Goal: Task Accomplishment & Management: Complete application form

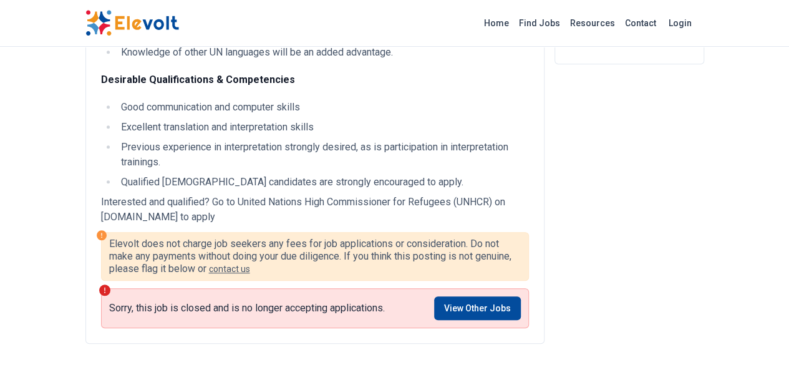
scroll to position [335, 0]
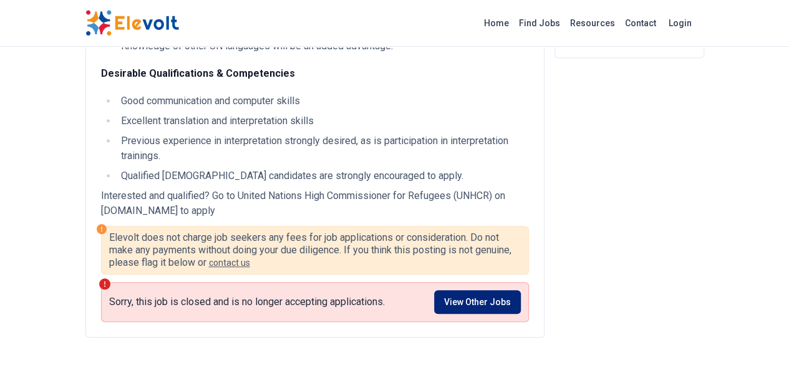
click at [491, 290] on link "View Other Jobs" at bounding box center [477, 302] width 87 height 24
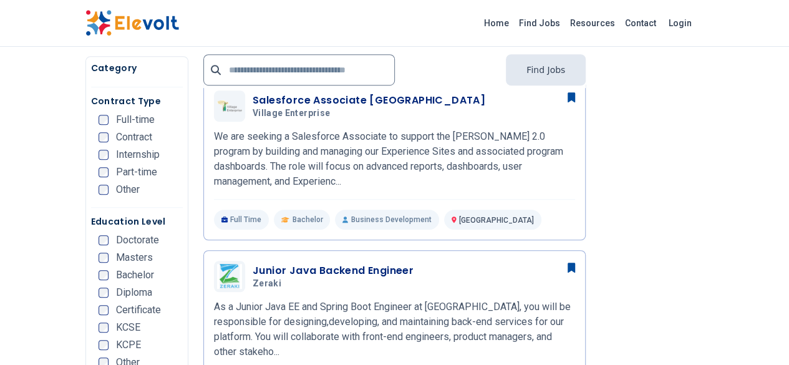
scroll to position [89, 0]
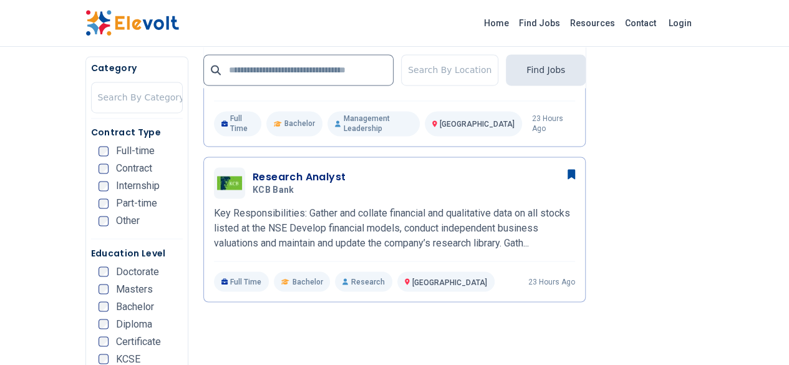
scroll to position [930, 0]
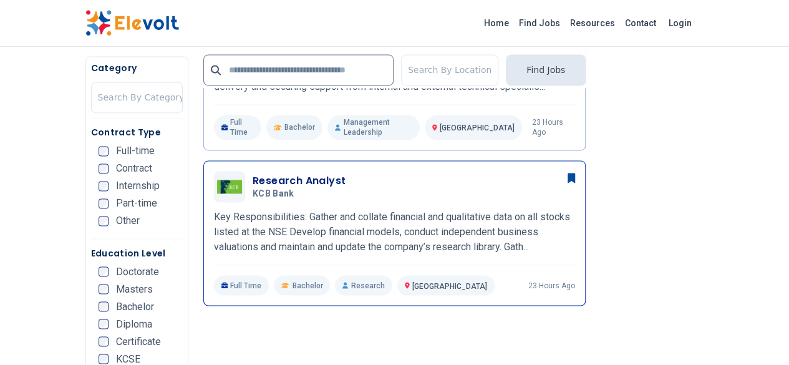
click at [266, 209] on p "Key Responsibilities: Gather and collate financial and qualitative data on all …" at bounding box center [394, 231] width 361 height 45
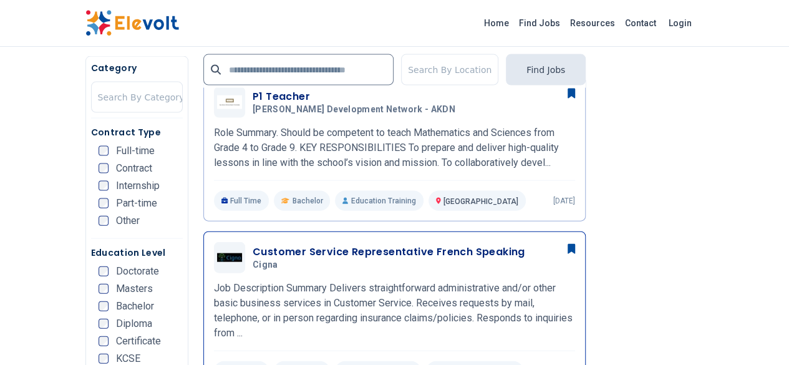
scroll to position [1288, 0]
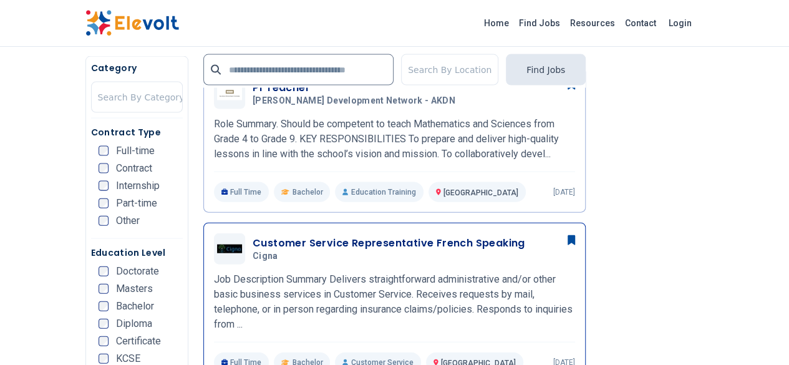
click at [328, 233] on div "Customer Service Representative French Speaking Cigna 09/29/2025 10/29/2025" at bounding box center [394, 248] width 361 height 31
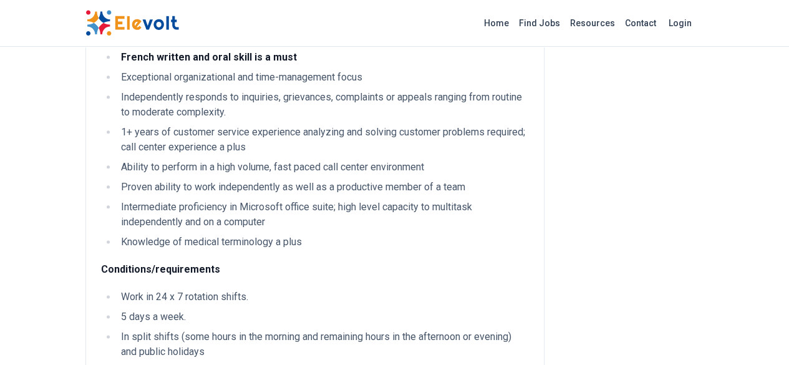
scroll to position [678, 0]
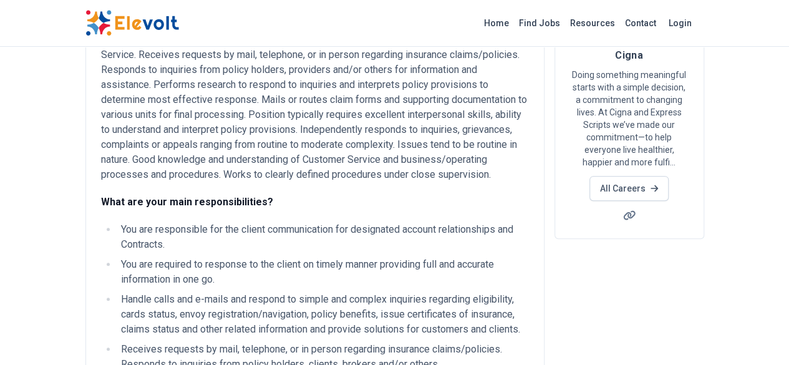
scroll to position [122, 0]
